Goal: Navigation & Orientation: Find specific page/section

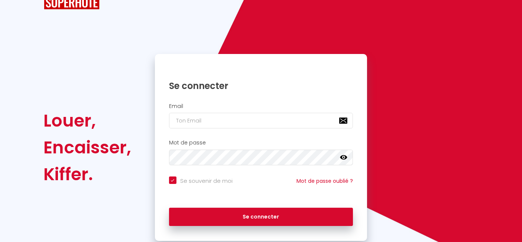
scroll to position [46, 0]
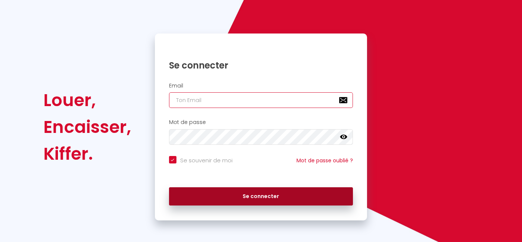
type input "[EMAIL_ADDRESS][PERSON_NAME][DOMAIN_NAME]"
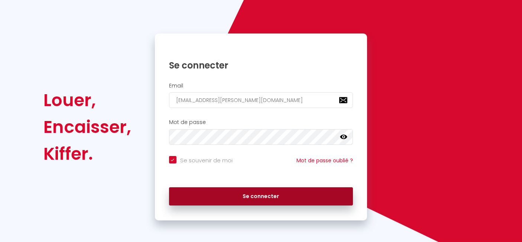
click at [252, 193] on button "Se connecter" at bounding box center [261, 196] width 184 height 19
checkbox input "true"
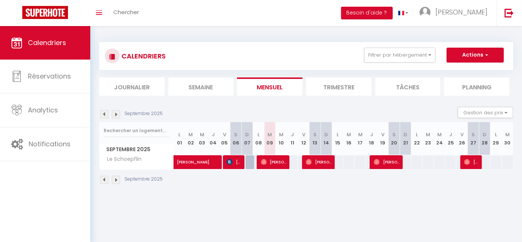
click at [116, 114] on img at bounding box center [116, 114] width 8 height 8
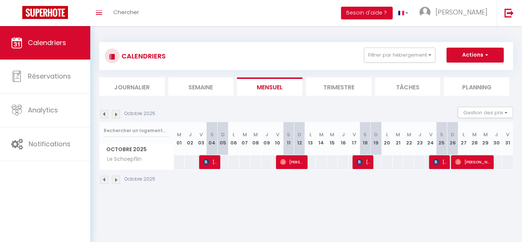
click at [116, 114] on img at bounding box center [116, 114] width 8 height 8
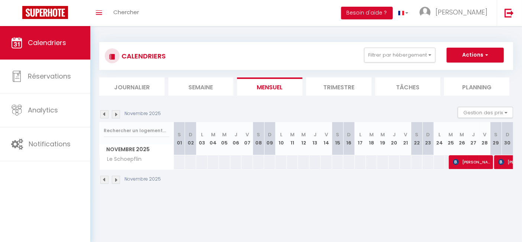
click at [116, 114] on img at bounding box center [116, 114] width 8 height 8
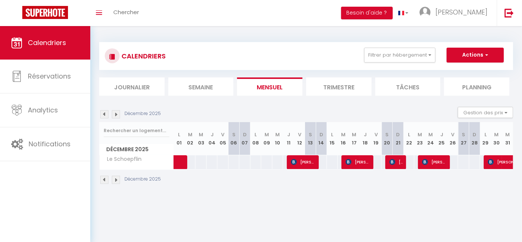
click at [117, 116] on img at bounding box center [116, 114] width 8 height 8
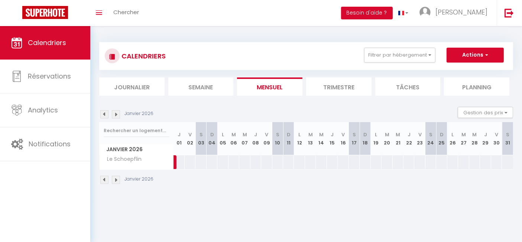
click at [104, 117] on img at bounding box center [104, 114] width 8 height 8
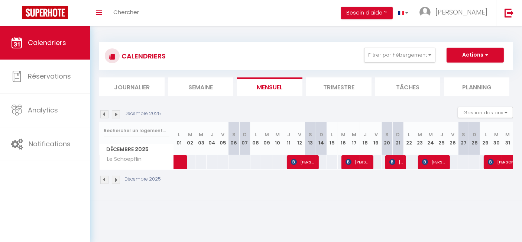
click at [104, 116] on img at bounding box center [104, 114] width 8 height 8
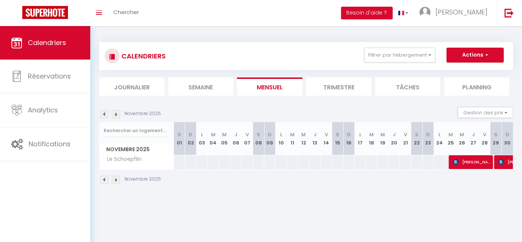
click at [116, 113] on img at bounding box center [116, 114] width 8 height 8
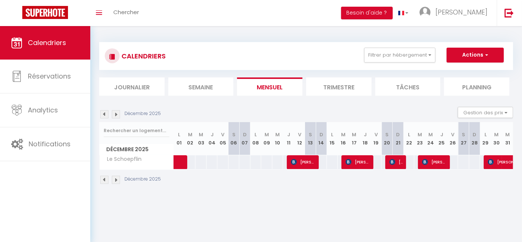
click at [105, 114] on img at bounding box center [104, 114] width 8 height 8
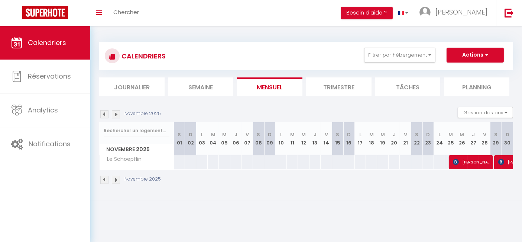
click at [114, 111] on img at bounding box center [116, 114] width 8 height 8
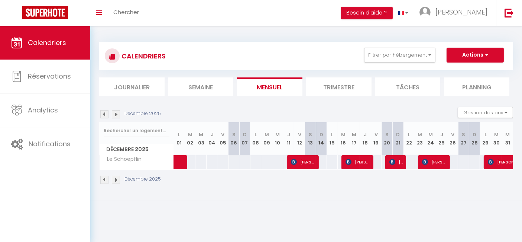
click at [105, 117] on img at bounding box center [104, 114] width 8 height 8
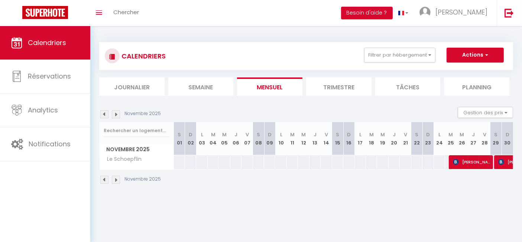
click at [105, 117] on img at bounding box center [104, 114] width 8 height 8
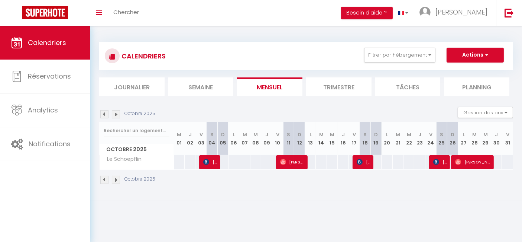
click at [105, 117] on img at bounding box center [104, 114] width 8 height 8
